Goal: Understand process/instructions: Learn about a topic

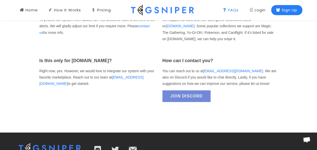
scroll to position [727, 0]
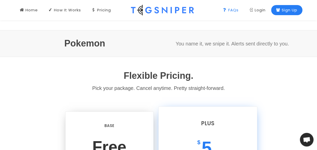
drag, startPoint x: 56, startPoint y: 117, endPoint x: 38, endPoint y: 25, distance: 93.6
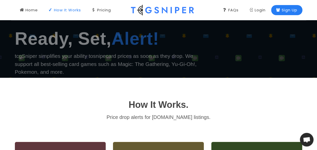
click at [66, 11] on div "How It Works" at bounding box center [64, 10] width 32 height 6
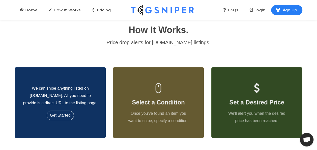
scroll to position [175, 0]
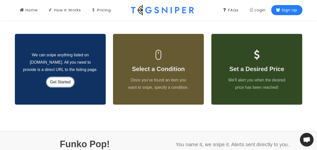
click at [49, 80] on link "Get Started" at bounding box center [60, 82] width 27 height 10
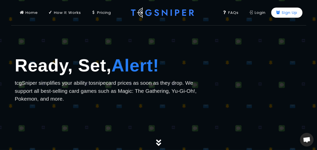
click at [285, 11] on div "Sign Up" at bounding box center [286, 13] width 21 height 6
